Goal: Browse casually

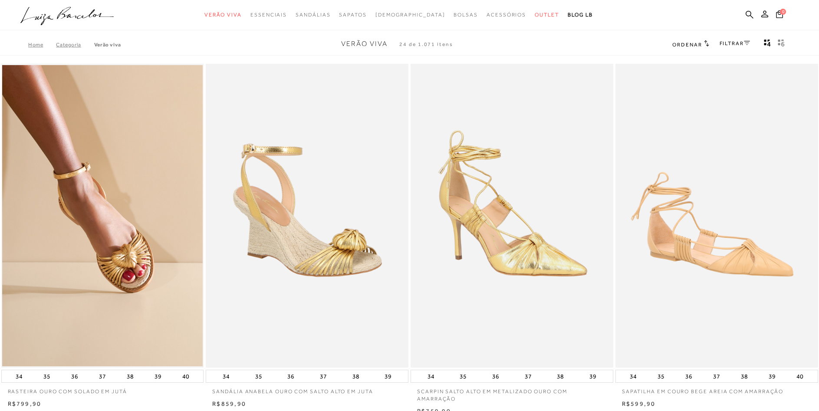
click at [309, 268] on img at bounding box center [308, 216] width 202 height 304
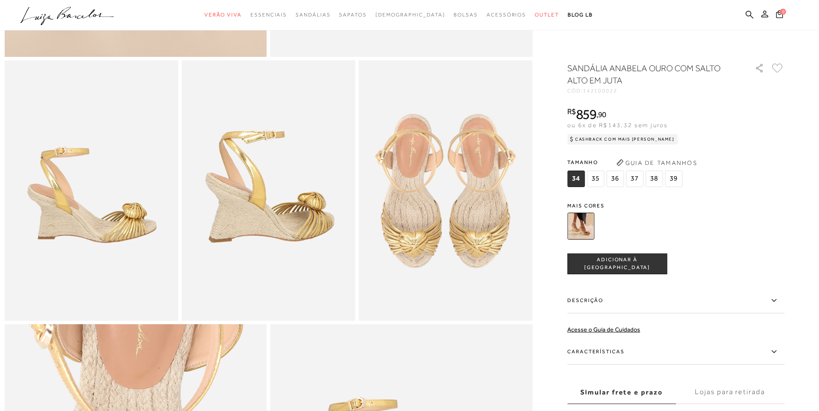
scroll to position [221, 0]
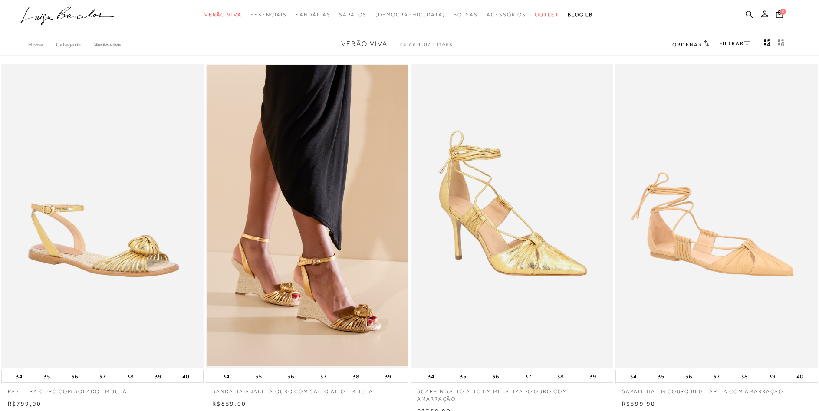
click at [126, 235] on img at bounding box center [103, 216] width 202 height 304
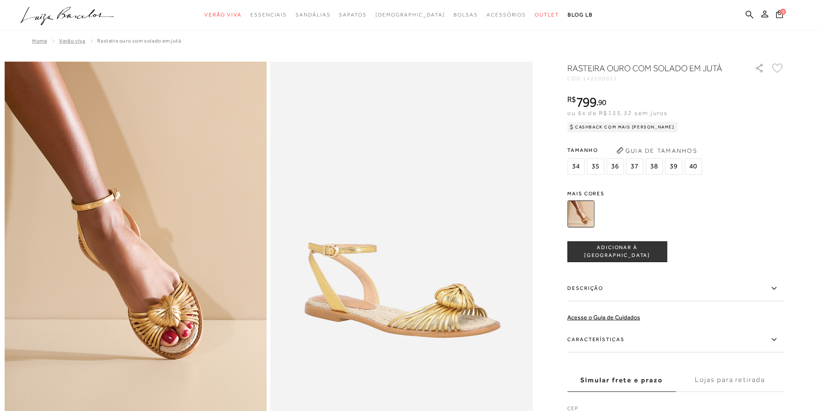
scroll to position [177, 0]
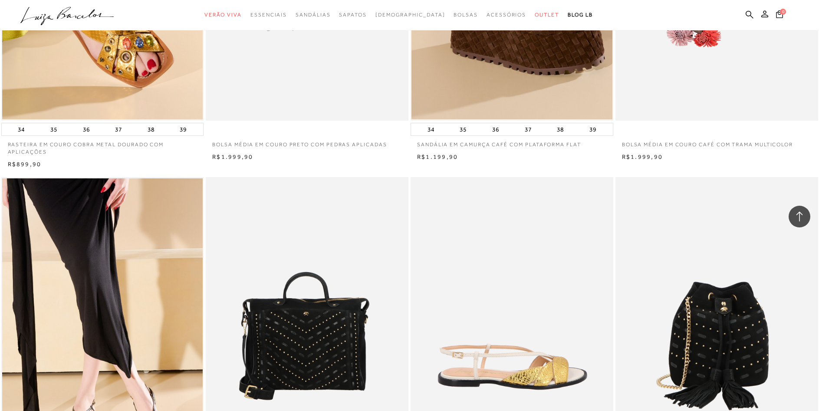
scroll to position [1460, 0]
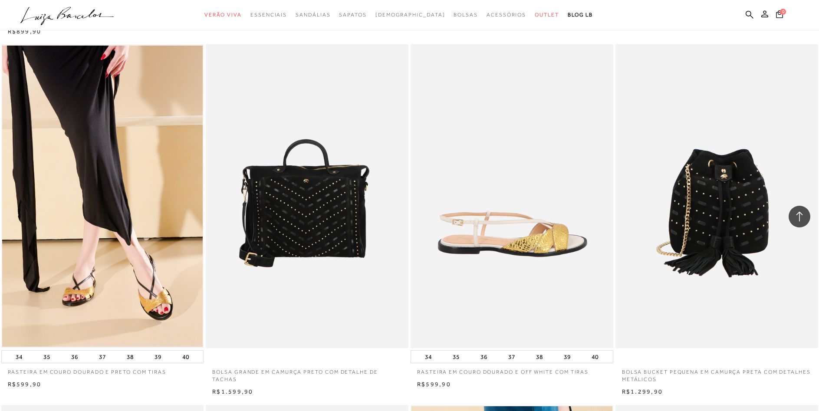
click at [59, 14] on icon ".a{fill-rule:evenodd;}" at bounding box center [67, 16] width 94 height 18
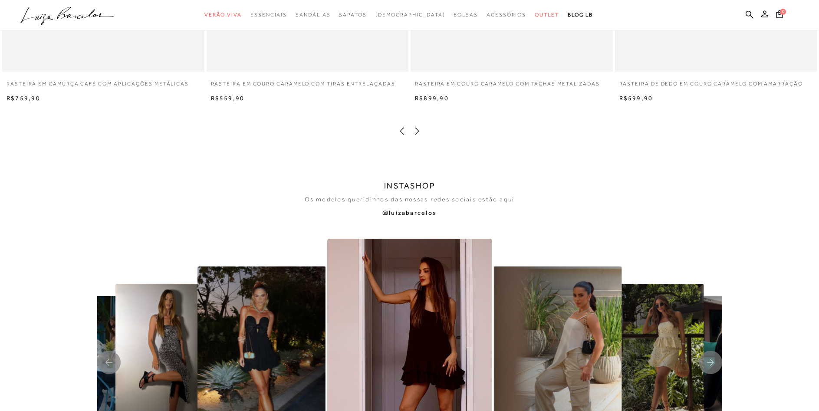
scroll to position [2036, 0]
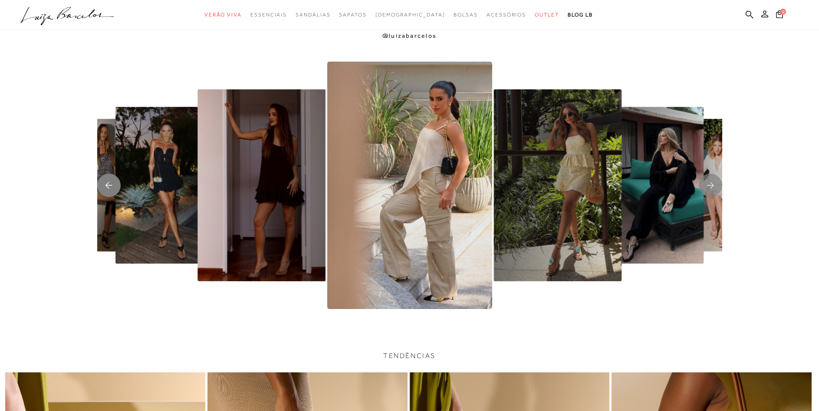
click at [111, 185] on rect "Previous slide" at bounding box center [108, 185] width 23 height 23
click at [711, 186] on rect "Next slide" at bounding box center [709, 185] width 23 height 23
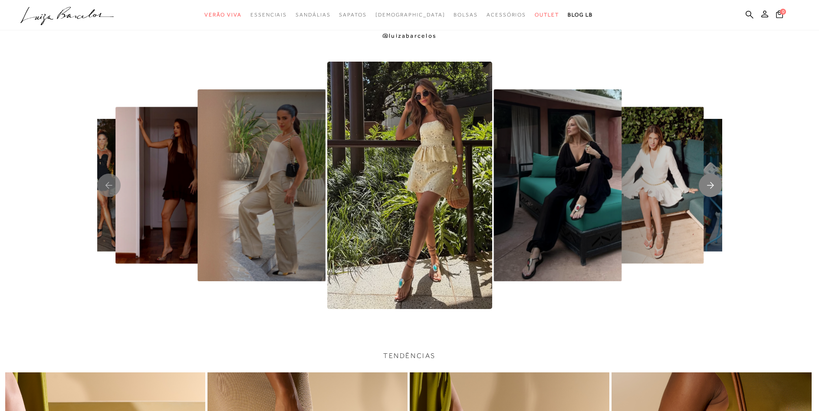
click at [711, 186] on rect "Next slide" at bounding box center [709, 185] width 23 height 23
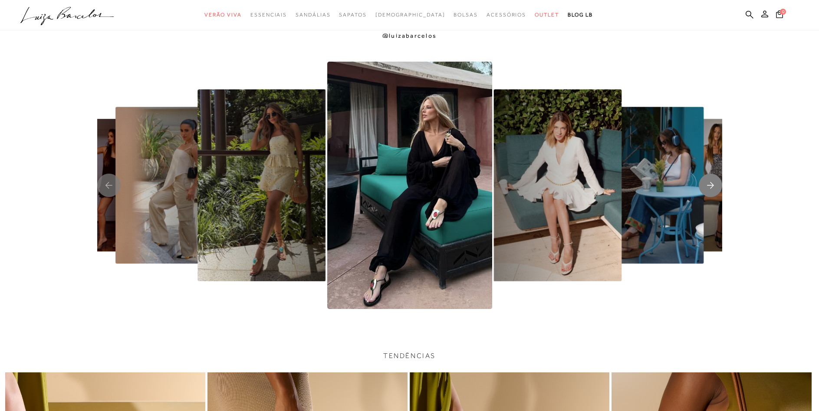
click at [711, 186] on rect "Next slide" at bounding box center [709, 185] width 23 height 23
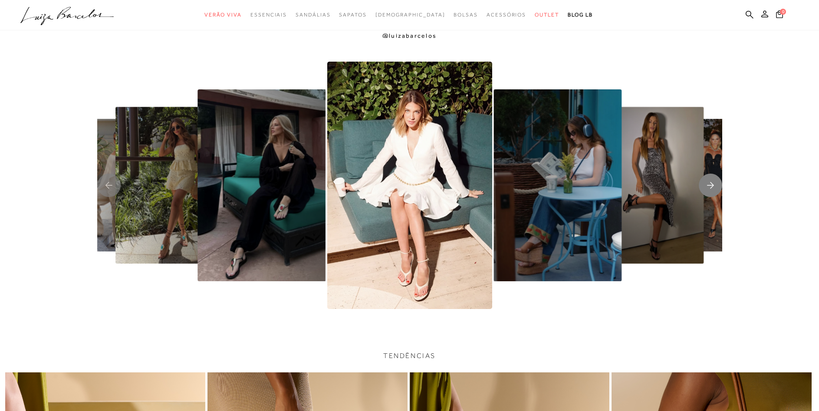
click at [711, 186] on rect "Next slide" at bounding box center [709, 185] width 23 height 23
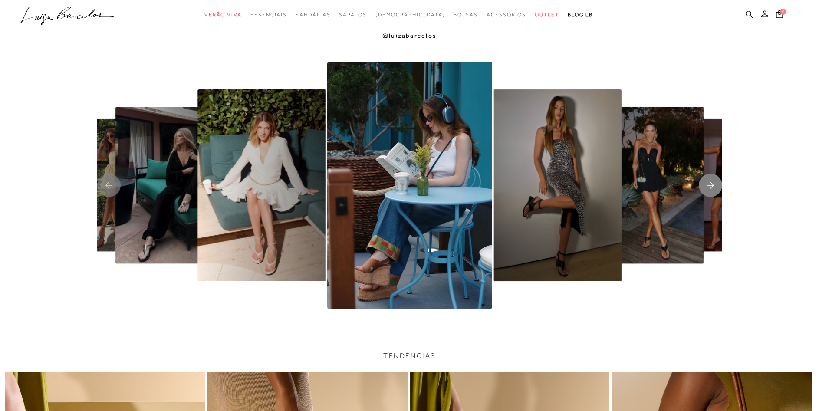
click at [711, 186] on rect "Next slide" at bounding box center [709, 185] width 23 height 23
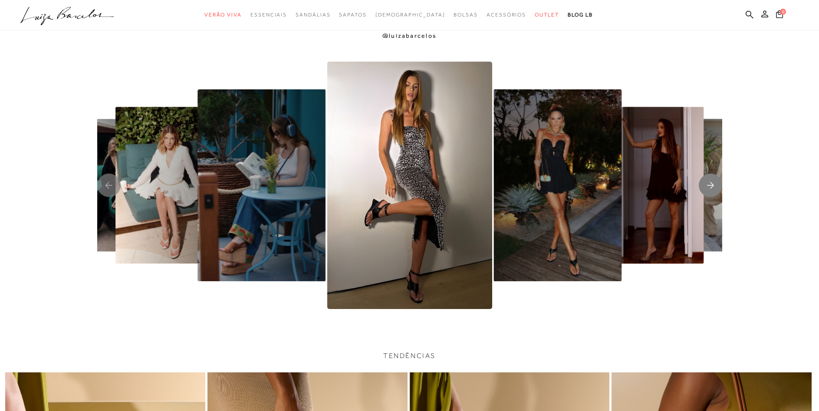
click at [711, 186] on rect "Next slide" at bounding box center [709, 185] width 23 height 23
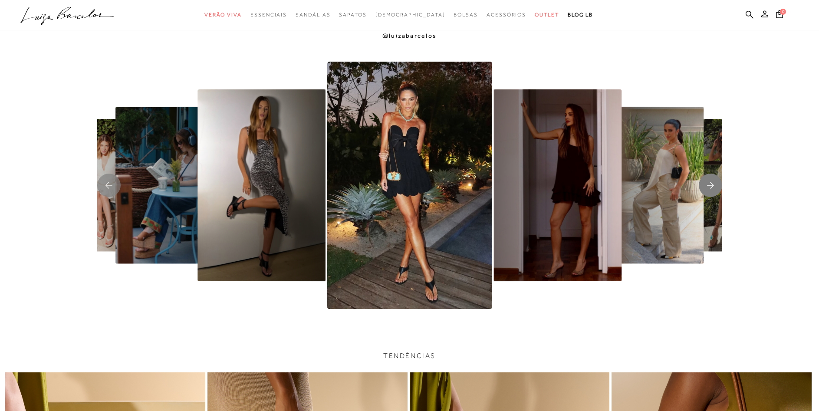
click at [711, 186] on rect "Next slide" at bounding box center [709, 185] width 23 height 23
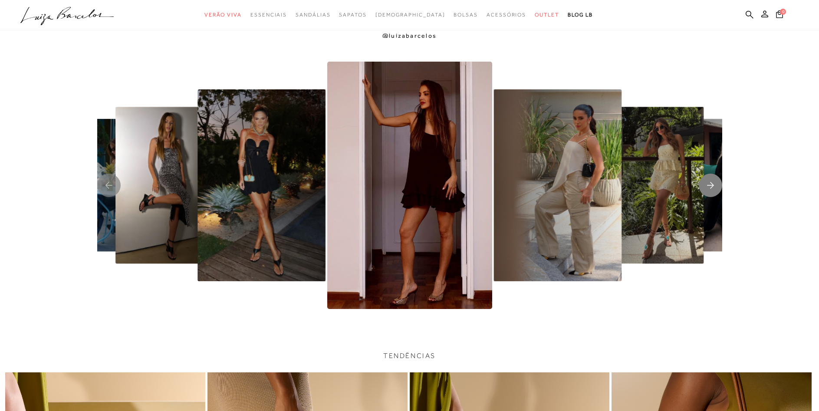
click at [711, 186] on rect "Next slide" at bounding box center [709, 185] width 23 height 23
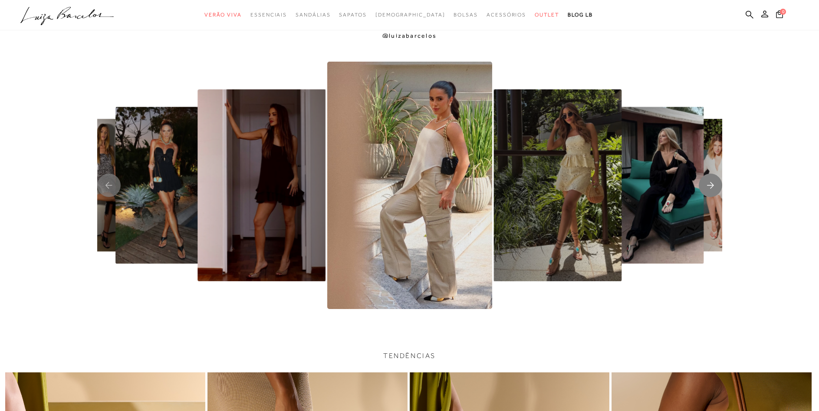
click at [711, 186] on rect "Next slide" at bounding box center [709, 185] width 23 height 23
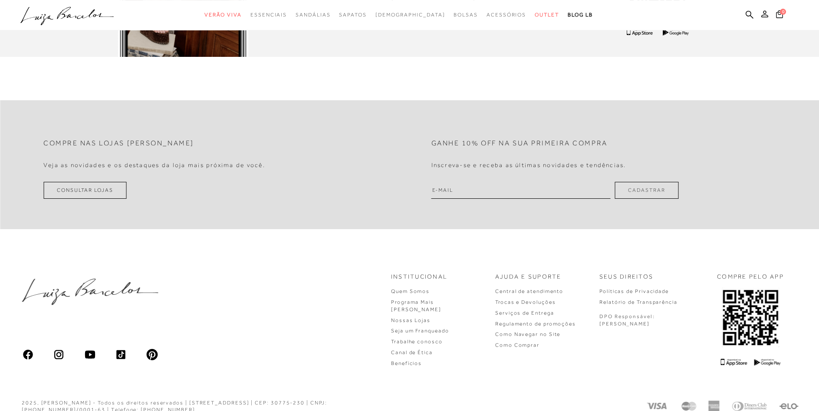
scroll to position [2852, 0]
